Goal: Obtain resource: Obtain resource

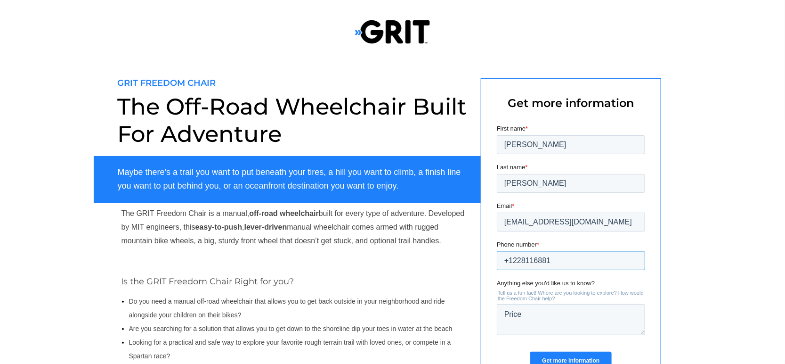
click at [512, 255] on input "+1228116881" at bounding box center [571, 260] width 148 height 19
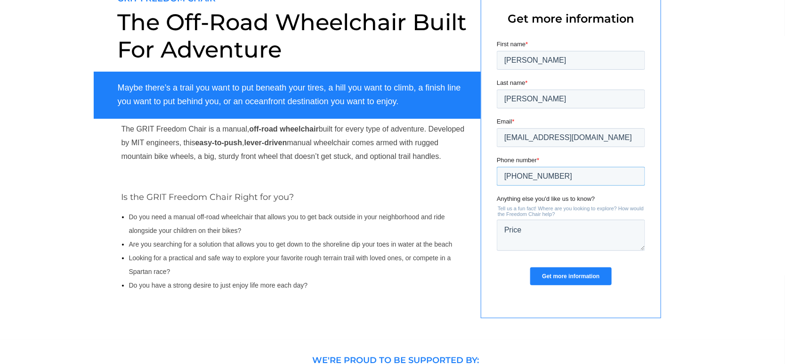
scroll to position [139, 0]
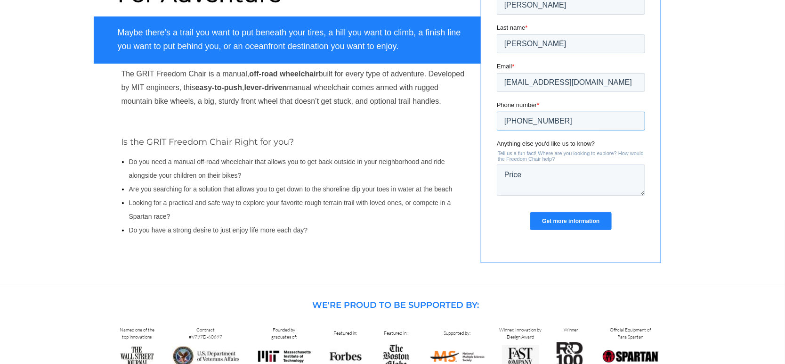
type input "+14342285243"
click at [589, 218] on input "Get more information" at bounding box center [570, 221] width 81 height 18
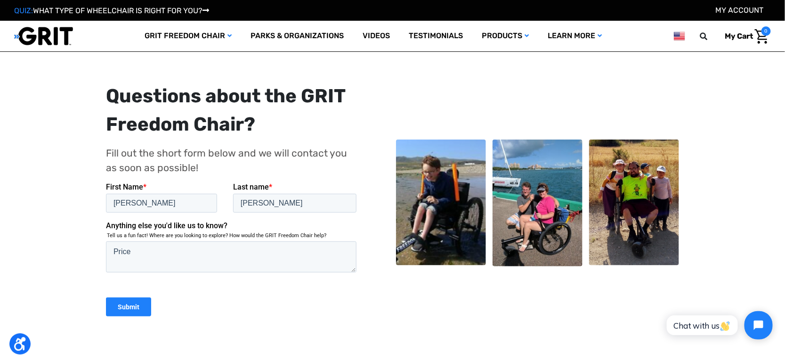
click at [555, 229] on img at bounding box center [538, 202] width 90 height 126
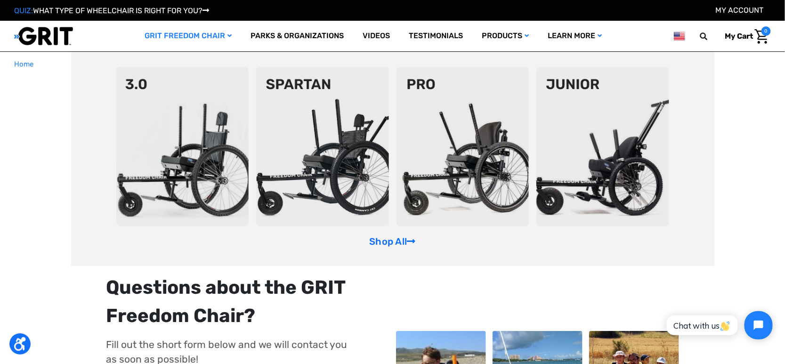
click at [479, 171] on img at bounding box center [463, 146] width 133 height 159
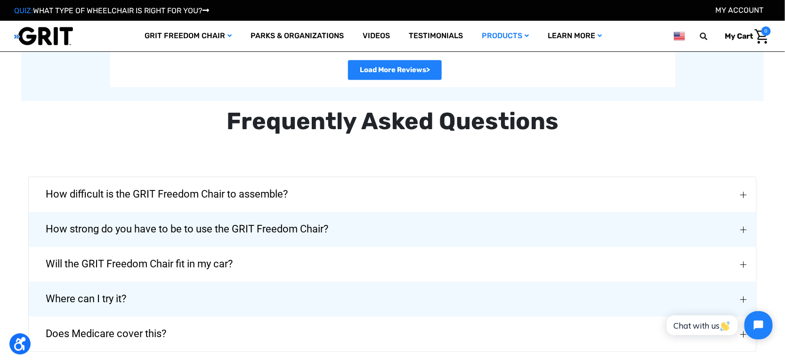
scroll to position [2163, 0]
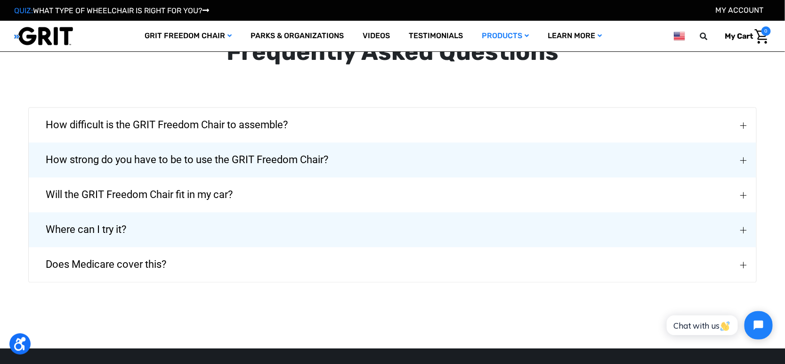
click at [226, 177] on span "How strong do you have to be to use the GRIT Freedom Chair?" at bounding box center [187, 160] width 311 height 34
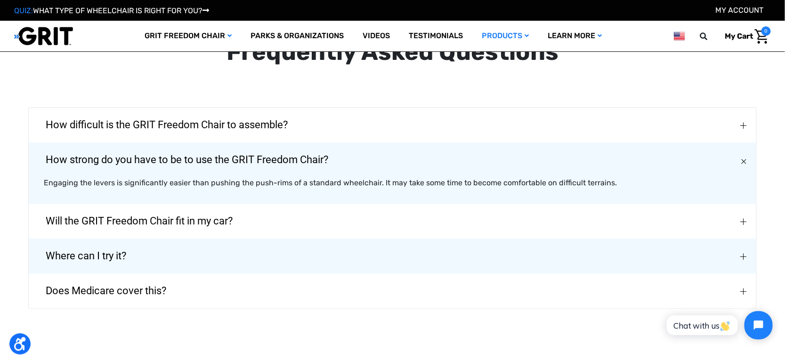
scroll to position [2233, 0]
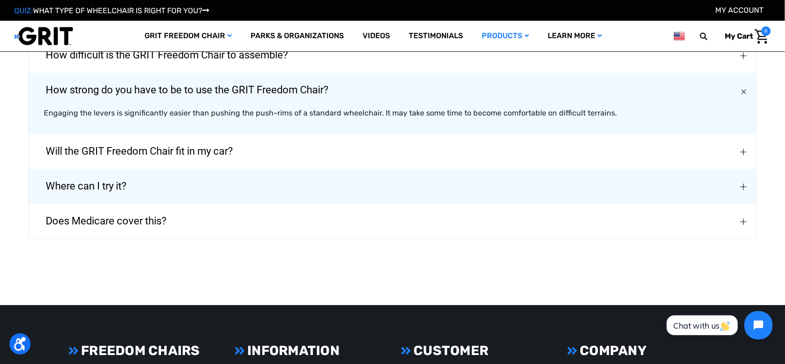
click at [207, 168] on span "Will the GRIT Freedom Chair fit in my car?" at bounding box center [139, 151] width 215 height 34
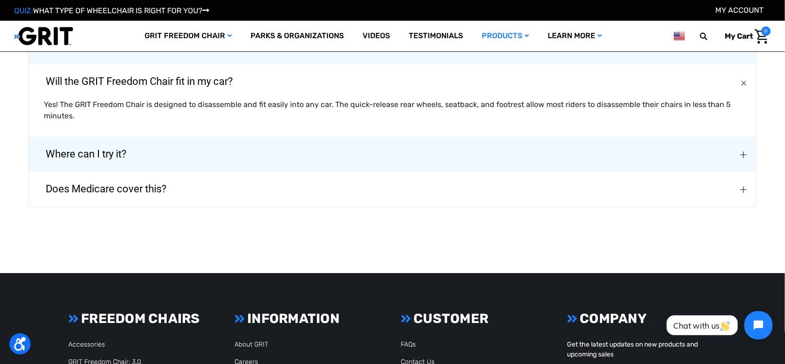
scroll to position [2373, 0]
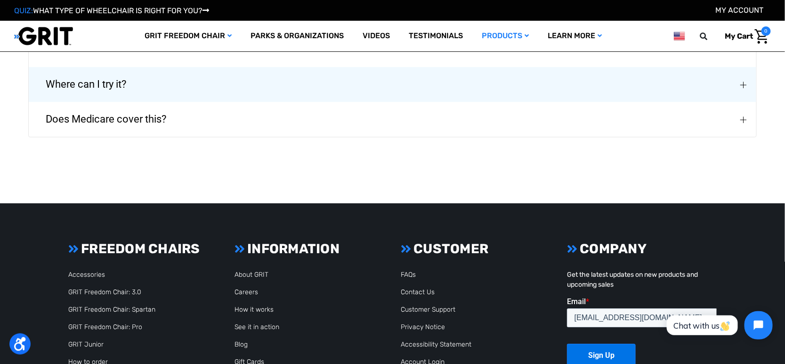
click at [119, 101] on span "Where can I try it?" at bounding box center [86, 84] width 109 height 34
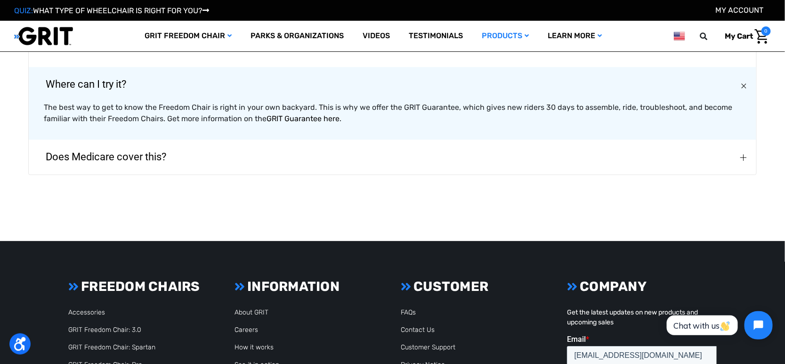
click at [301, 123] on link "GRIT Guarantee here" at bounding box center [303, 118] width 73 height 9
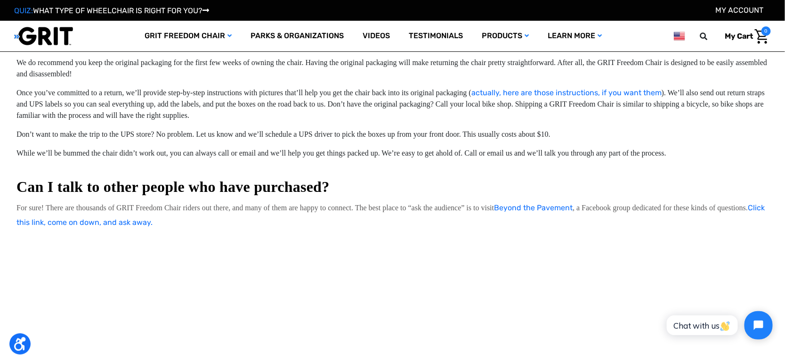
scroll to position [1042, 0]
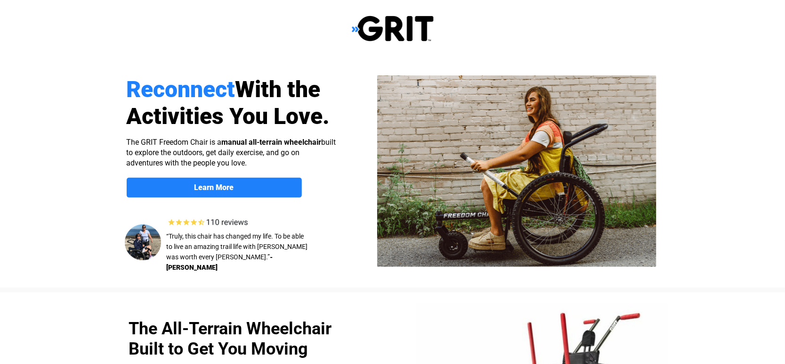
select select "US"
